Goal: Task Accomplishment & Management: Complete application form

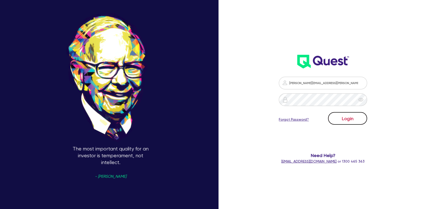
click at [344, 116] on button "Login" at bounding box center [347, 118] width 39 height 13
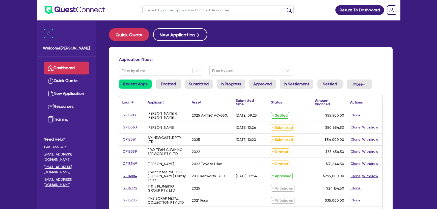
click at [192, 9] on input "text" at bounding box center [217, 10] width 151 height 9
type input "[PERSON_NAME]"
click at [285, 8] on button "submit" at bounding box center [289, 11] width 8 height 7
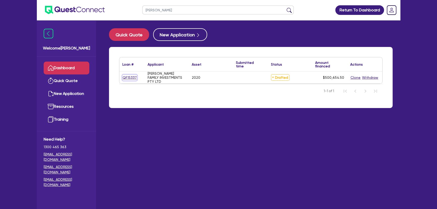
click at [126, 78] on link "QF15337" at bounding box center [129, 78] width 15 height 6
select select "PRIMARY_ASSETS"
select select "YELLOW_GOODS_AND_EXCAVATORS"
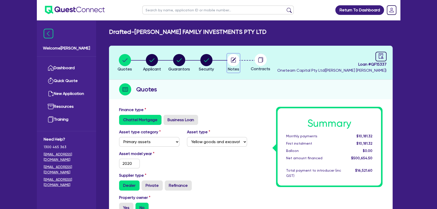
click at [231, 60] on circle "button" at bounding box center [233, 60] width 12 height 12
select select "Other"
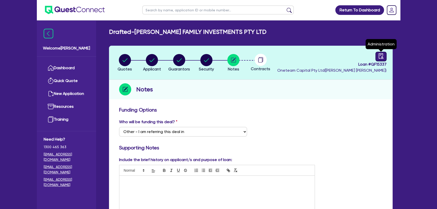
click at [381, 58] on icon "audit" at bounding box center [381, 55] width 5 height 5
select select "DRAFTED_NEW"
select select "Other"
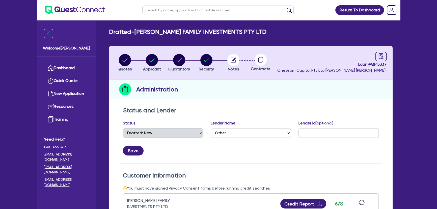
scroll to position [92, 0]
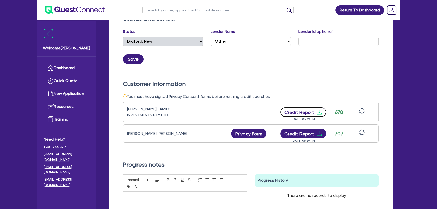
click at [319, 110] on icon "download" at bounding box center [319, 112] width 6 height 6
click at [318, 132] on icon "download" at bounding box center [319, 133] width 6 height 6
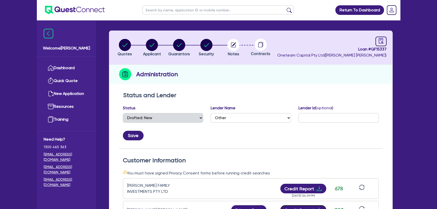
scroll to position [0, 0]
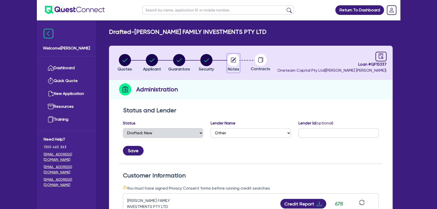
click at [232, 71] on button "Notes" at bounding box center [233, 63] width 13 height 19
select select "Other"
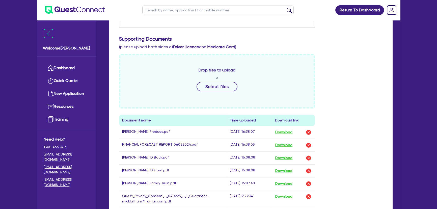
scroll to position [229, 0]
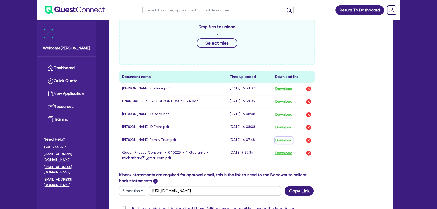
click at [283, 140] on button "Download" at bounding box center [284, 140] width 18 height 7
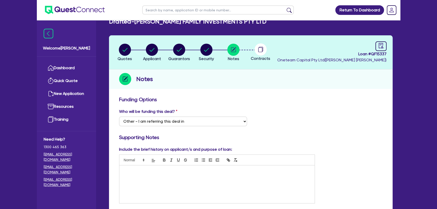
scroll to position [0, 0]
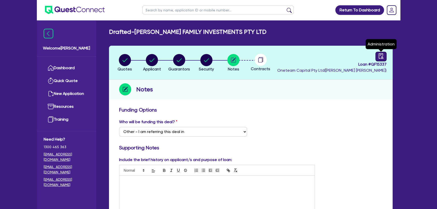
click at [377, 56] on link at bounding box center [380, 57] width 11 height 10
select select "DRAFTED_NEW"
select select "Other"
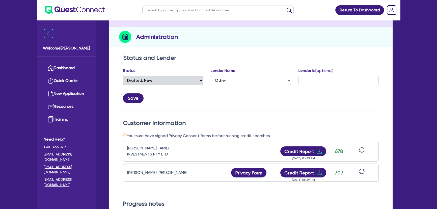
scroll to position [137, 0]
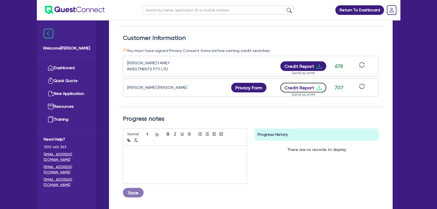
click at [317, 86] on icon "download" at bounding box center [319, 87] width 6 height 6
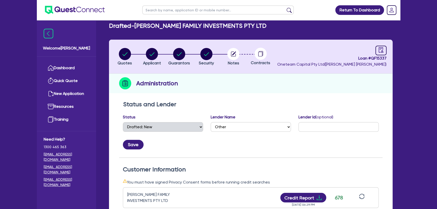
scroll to position [0, 0]
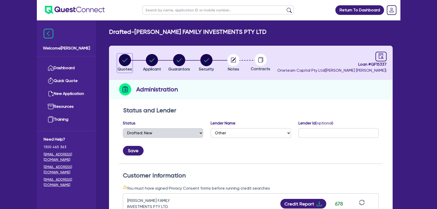
click at [127, 60] on circle "button" at bounding box center [125, 60] width 12 height 12
select select "PRIMARY_ASSETS"
select select "YELLOW_GOODS_AND_EXCAVATORS"
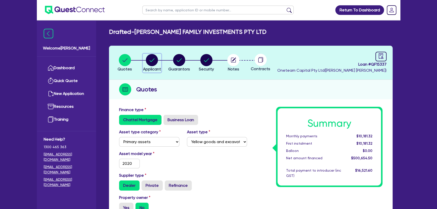
click at [143, 57] on div "button" at bounding box center [152, 60] width 18 height 12
select select "COMPANY"
select select "AGRICULTURE"
select select "FARMERS"
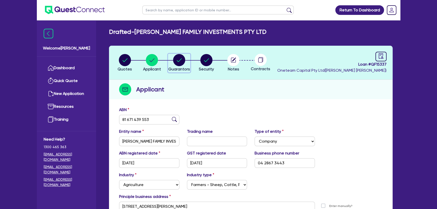
click at [184, 68] on span "Guarantors" at bounding box center [179, 69] width 22 height 5
select select "MR"
select select "QLD"
select select "MARRIED"
select select "PROPERTY"
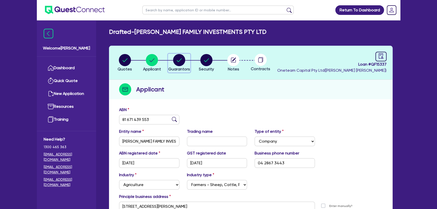
select select "CASH"
select select "EQUIPMENT"
select select "MORTGAGE"
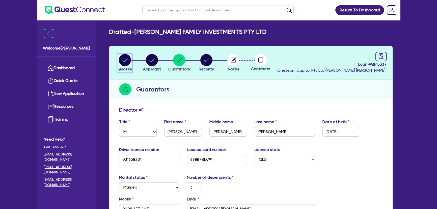
click at [118, 58] on div "button" at bounding box center [125, 60] width 14 height 12
select select "PRIMARY_ASSETS"
select select "YELLOW_GOODS_AND_EXCAVATORS"
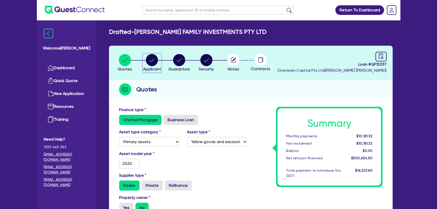
click at [153, 64] on circle "button" at bounding box center [152, 60] width 12 height 12
select select "COMPANY"
select select "AGRICULTURE"
select select "FARMERS"
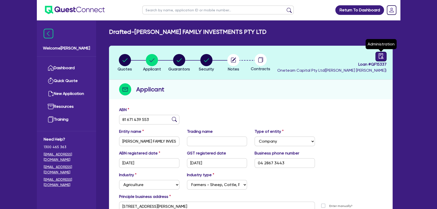
click at [379, 57] on icon "audit" at bounding box center [381, 55] width 5 height 5
select select "DRAFTED_NEW"
select select "Other"
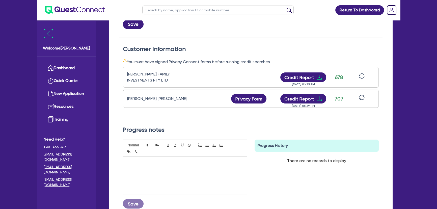
scroll to position [160, 0]
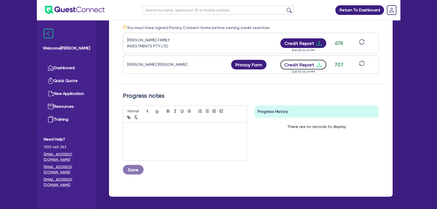
click at [317, 64] on icon "download" at bounding box center [319, 65] width 6 height 6
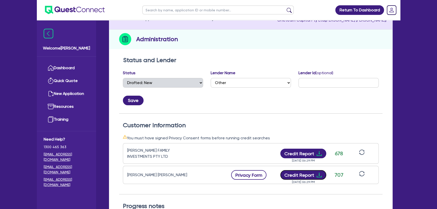
scroll to position [23, 0]
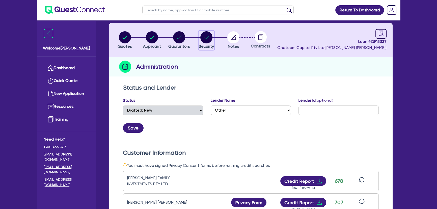
click at [206, 42] on circle "button" at bounding box center [206, 37] width 12 height 12
select select "PRIMARY_ASSETS"
select select "YELLOW_GOODS_AND_EXCAVATORS"
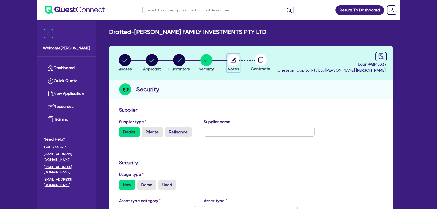
click at [231, 57] on icon "button" at bounding box center [233, 59] width 5 height 5
select select "Other"
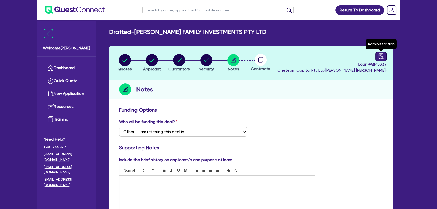
click at [381, 59] on link at bounding box center [380, 57] width 11 height 10
select select "DRAFTED_NEW"
select select "Other"
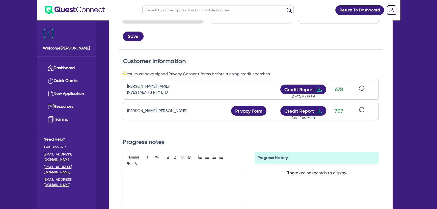
scroll to position [114, 0]
click at [318, 111] on icon "download" at bounding box center [319, 110] width 6 height 6
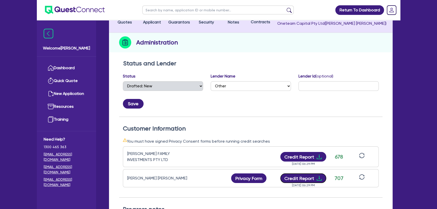
scroll to position [0, 0]
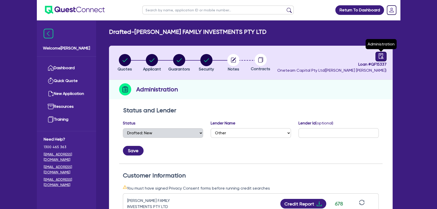
click at [386, 56] on link at bounding box center [380, 57] width 11 height 10
click at [236, 59] on circle "button" at bounding box center [233, 60] width 12 height 12
select select "Other"
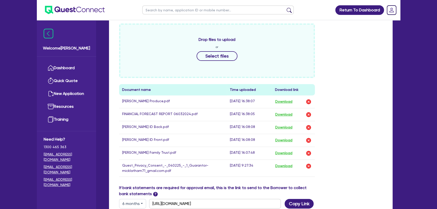
scroll to position [275, 0]
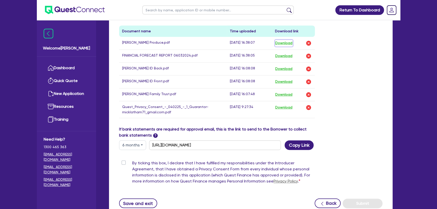
click at [280, 41] on button "Download" at bounding box center [284, 43] width 18 height 7
click at [284, 44] on button "Download" at bounding box center [284, 43] width 18 height 7
click at [280, 55] on button "Download" at bounding box center [284, 56] width 18 height 7
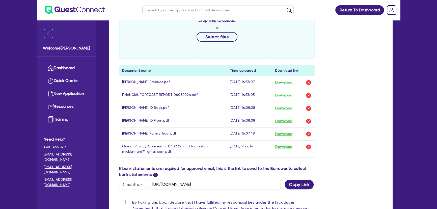
scroll to position [252, 0]
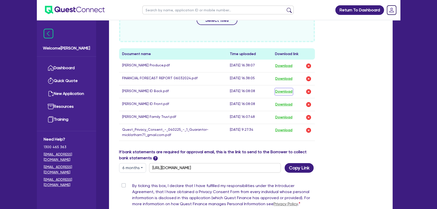
click at [286, 89] on button "Download" at bounding box center [284, 91] width 18 height 7
click at [283, 105] on button "Download" at bounding box center [284, 104] width 18 height 7
click at [284, 117] on button "Download" at bounding box center [284, 117] width 18 height 7
click at [285, 128] on button "Download" at bounding box center [284, 130] width 18 height 7
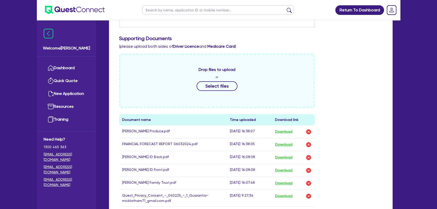
scroll to position [114, 0]
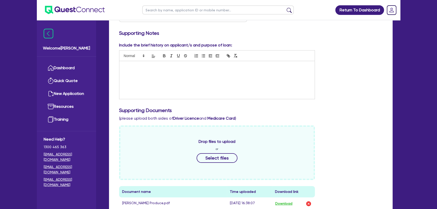
click at [408, 40] on div "Return To Dashboard Edit Profile Logout Welcome [PERSON_NAME] Quick Quote New A…" at bounding box center [218, 148] width 437 height 524
click at [393, 10] on rect "Dropdown toggle" at bounding box center [391, 10] width 9 height 9
click at [351, 61] on div "Include the brief history on applicant/s and purpose of loan:" at bounding box center [250, 72] width 271 height 61
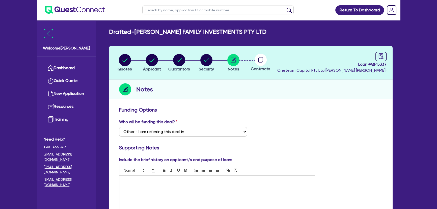
scroll to position [0, 0]
click at [381, 49] on header "Quotes Applicant [GEOGRAPHIC_DATA] Security Notes Contracts Loan # QF15337 Onet…" at bounding box center [250, 63] width 283 height 34
click at [379, 55] on icon "audit" at bounding box center [381, 55] width 5 height 5
select select "DRAFTED_NEW"
select select "Other"
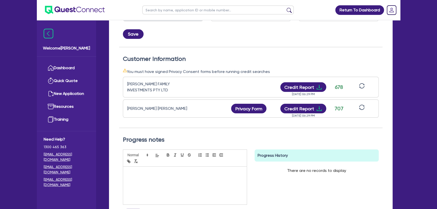
scroll to position [137, 0]
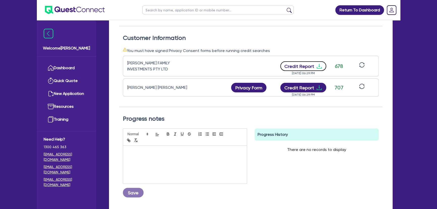
click at [318, 67] on icon "download" at bounding box center [319, 66] width 6 height 6
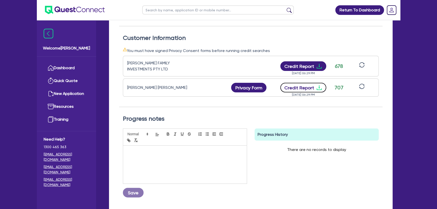
click at [317, 88] on icon "download" at bounding box center [319, 87] width 6 height 6
click at [99, 13] on img at bounding box center [75, 10] width 60 height 8
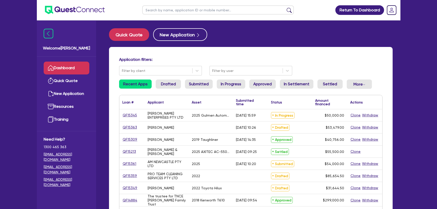
click at [281, 38] on div "Quick Quote New Application" at bounding box center [250, 34] width 283 height 13
click at [231, 73] on div at bounding box center [246, 71] width 68 height 6
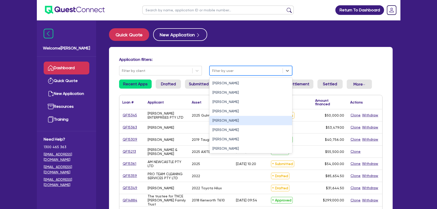
click at [219, 119] on div "[PERSON_NAME]" at bounding box center [250, 120] width 83 height 9
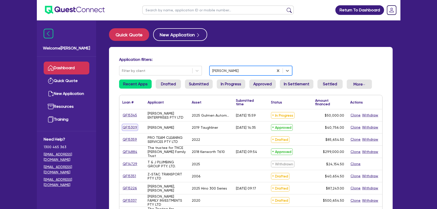
click at [128, 126] on link "QF15309" at bounding box center [129, 127] width 15 height 6
select select "PRIMARY_ASSETS"
select select "HEAVY_TRUCKS"
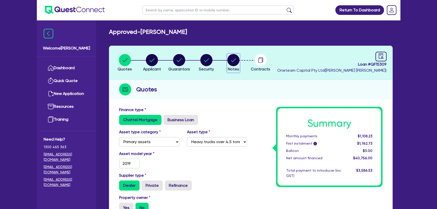
click at [232, 61] on circle "button" at bounding box center [233, 60] width 12 height 12
select select "Quest Finance - Own Book"
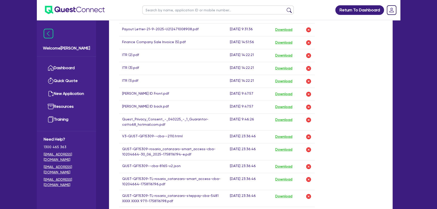
scroll to position [367, 0]
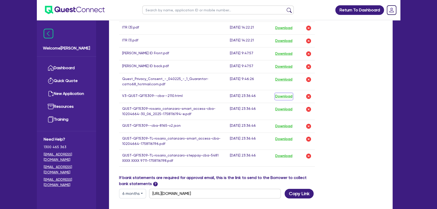
click at [286, 96] on button "Download" at bounding box center [284, 96] width 18 height 7
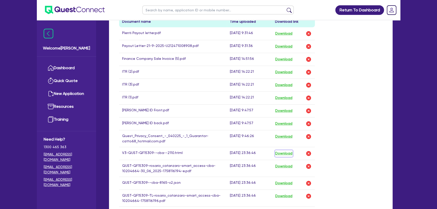
scroll to position [252, 0]
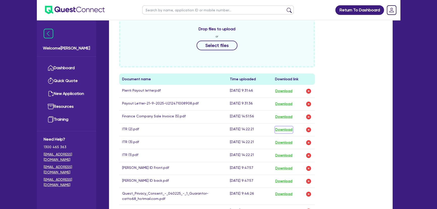
click at [280, 127] on button "Download" at bounding box center [284, 129] width 18 height 7
click at [285, 140] on button "Download" at bounding box center [284, 142] width 18 height 7
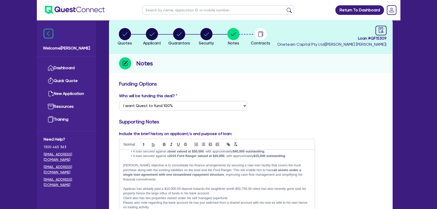
scroll to position [0, 0]
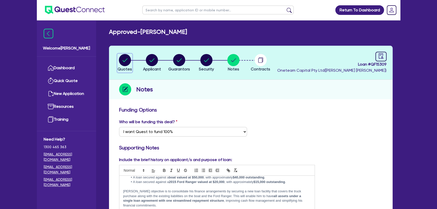
click at [128, 60] on circle "button" at bounding box center [125, 60] width 12 height 12
select select "PRIMARY_ASSETS"
select select "HEAVY_TRUCKS"
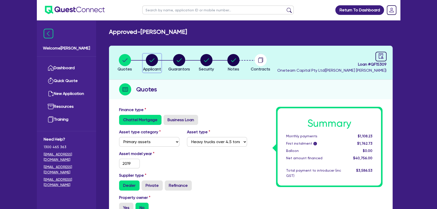
click at [154, 59] on circle "button" at bounding box center [152, 60] width 12 height 12
select select "SOLE_TRADER"
select select "BUILDING_CONSTRUCTION"
select select "BUSINESSES_CONSTRUCTION_SERVICES"
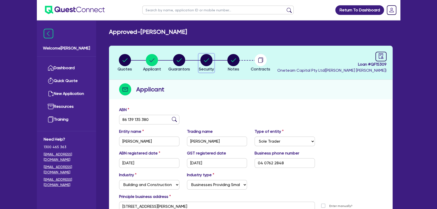
click at [211, 63] on circle "button" at bounding box center [206, 60] width 12 height 12
select select "PRIMARY_ASSETS"
select select "HEAVY_TRUCKS"
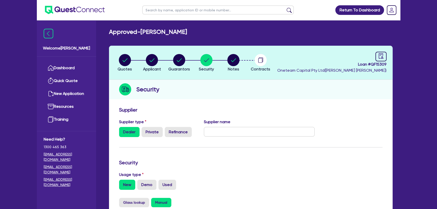
click at [246, 64] on li "Notes" at bounding box center [233, 63] width 27 height 18
click at [220, 61] on li "Notes" at bounding box center [233, 63] width 27 height 18
click at [228, 60] on circle "button" at bounding box center [233, 60] width 12 height 12
select select "Quest Finance - Own Book"
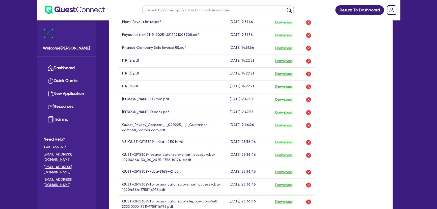
scroll to position [298, 0]
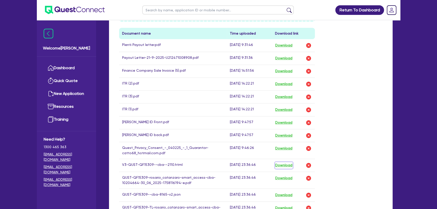
click at [284, 164] on button "Download" at bounding box center [284, 165] width 18 height 7
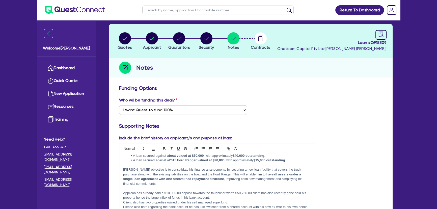
scroll to position [0, 0]
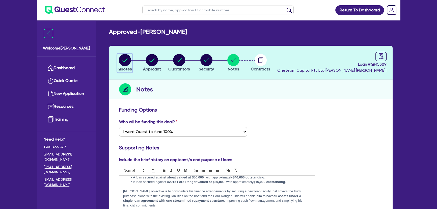
click at [130, 68] on span "Quotes" at bounding box center [125, 69] width 14 height 5
select select "PRIMARY_ASSETS"
select select "HEAVY_TRUCKS"
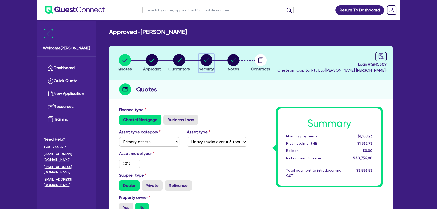
click at [204, 66] on button "Security" at bounding box center [206, 63] width 16 height 19
select select "PRIMARY_ASSETS"
select select "HEAVY_TRUCKS"
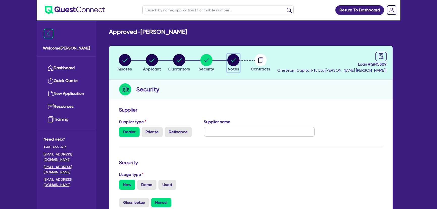
click at [230, 65] on icon "button" at bounding box center [233, 60] width 12 height 12
select select "Quest Finance - Own Book"
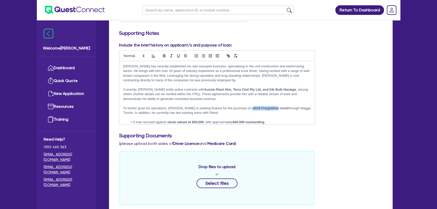
drag, startPoint x: 238, startPoint y: 107, endPoint x: 263, endPoint y: 108, distance: 25.0
click at [263, 108] on strong "2019 Freightliner truck" at bounding box center [270, 108] width 35 height 4
click at [272, 110] on p "To further grow his operations, [PERSON_NAME] is seeking finance for the purcha…" at bounding box center [217, 110] width 188 height 9
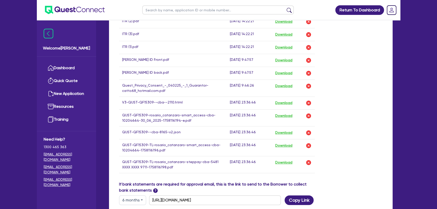
scroll to position [390, 0]
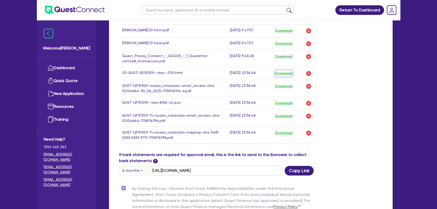
click at [279, 73] on button "Download" at bounding box center [284, 73] width 18 height 7
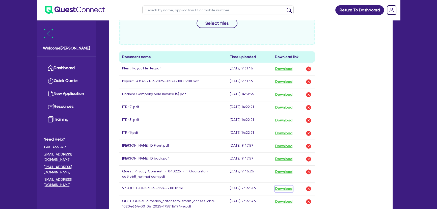
scroll to position [229, 0]
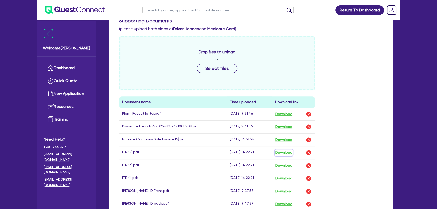
click at [290, 154] on button "Download" at bounding box center [284, 152] width 18 height 7
click at [286, 162] on button "Download" at bounding box center [284, 165] width 18 height 7
drag, startPoint x: 281, startPoint y: 175, endPoint x: 282, endPoint y: 172, distance: 3.0
click at [281, 176] on button "Download" at bounding box center [284, 178] width 18 height 7
click at [283, 175] on button "Download" at bounding box center [284, 178] width 18 height 7
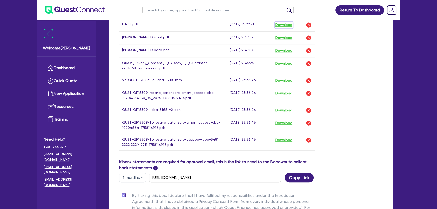
scroll to position [390, 0]
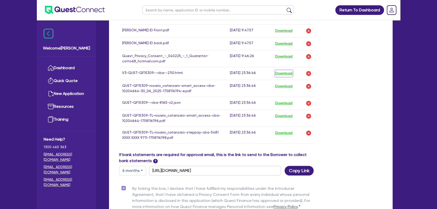
click at [281, 72] on button "Download" at bounding box center [284, 73] width 18 height 7
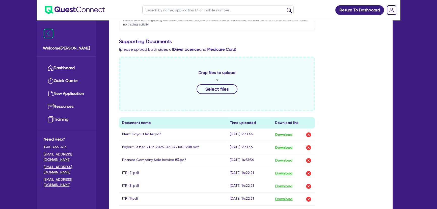
scroll to position [183, 0]
